Goal: Book appointment/travel/reservation

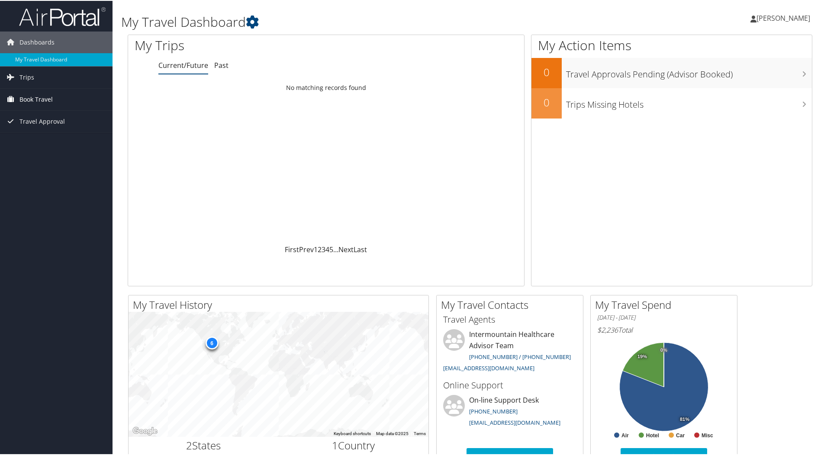
click at [39, 103] on span "Book Travel" at bounding box center [35, 99] width 33 height 22
click at [57, 138] on link "Book/Manage Online Trips" at bounding box center [56, 141] width 113 height 13
